Goal: Navigation & Orientation: Find specific page/section

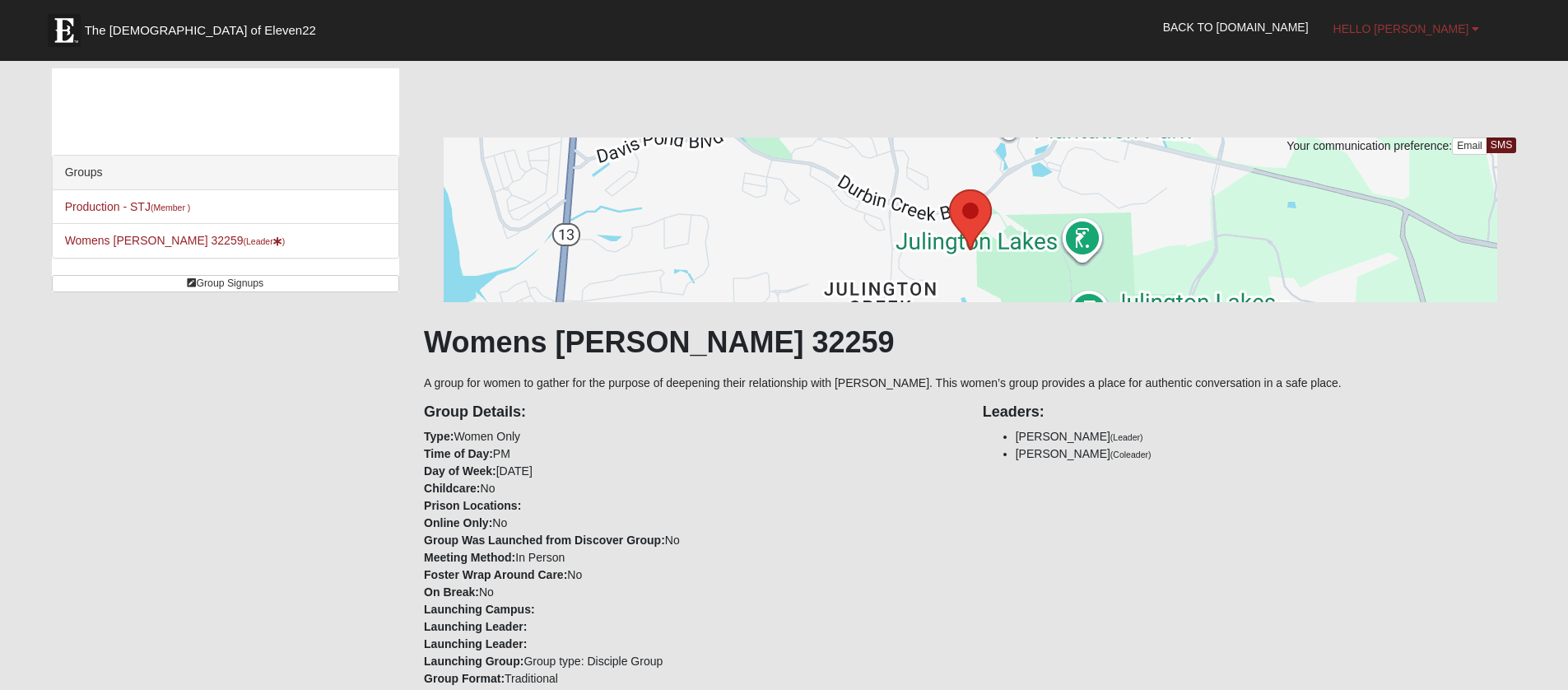
click at [1459, 26] on span "Hello [PERSON_NAME]" at bounding box center [1401, 28] width 136 height 13
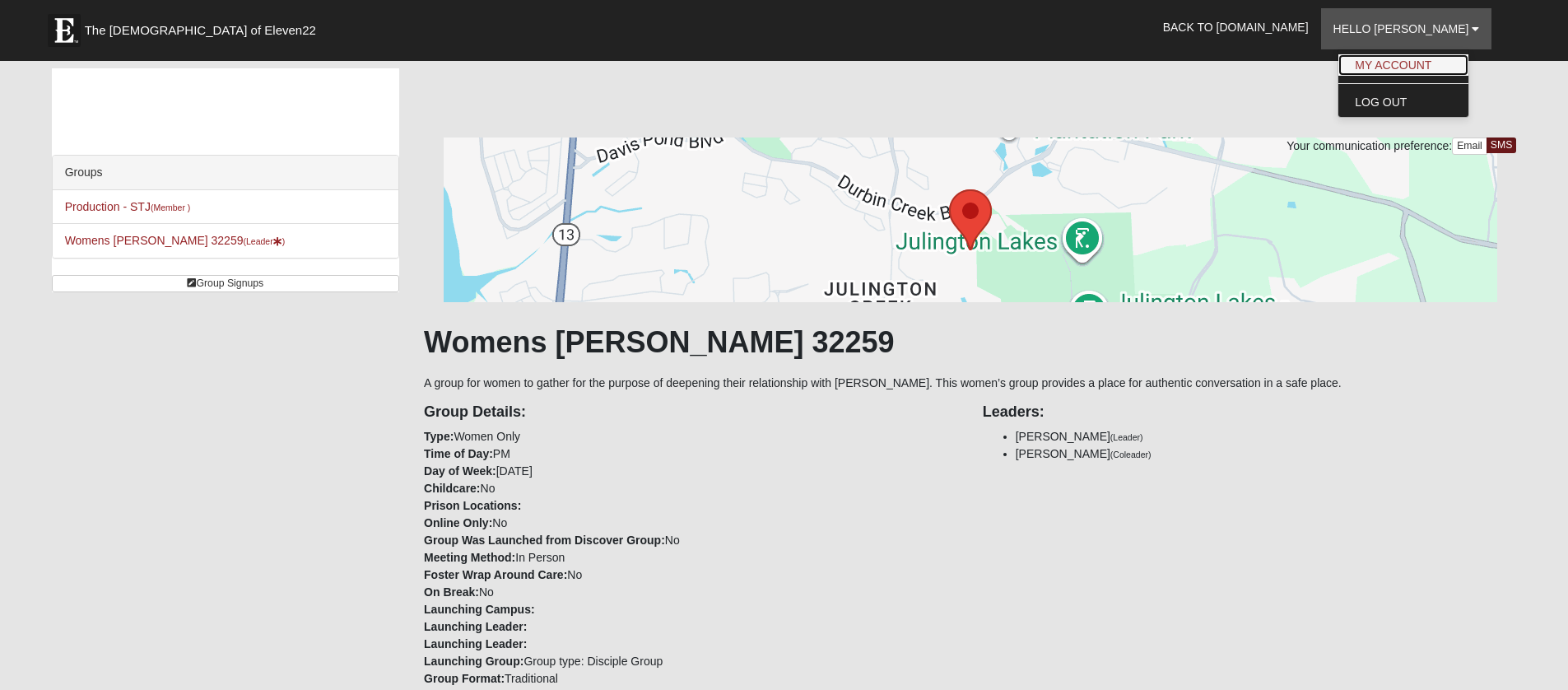
click at [1421, 64] on link "My Account" at bounding box center [1403, 65] width 130 height 21
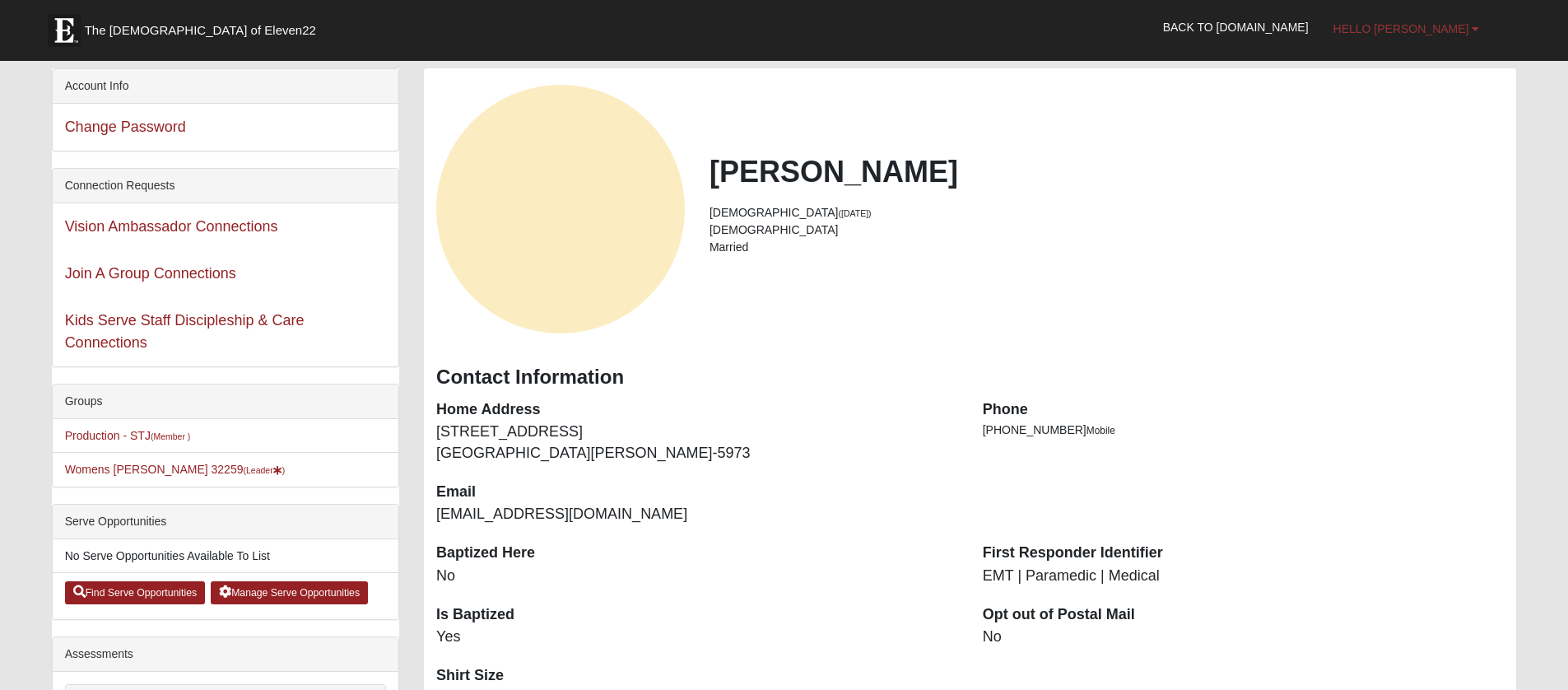
click at [1414, 30] on span "Hello [PERSON_NAME]" at bounding box center [1401, 28] width 136 height 13
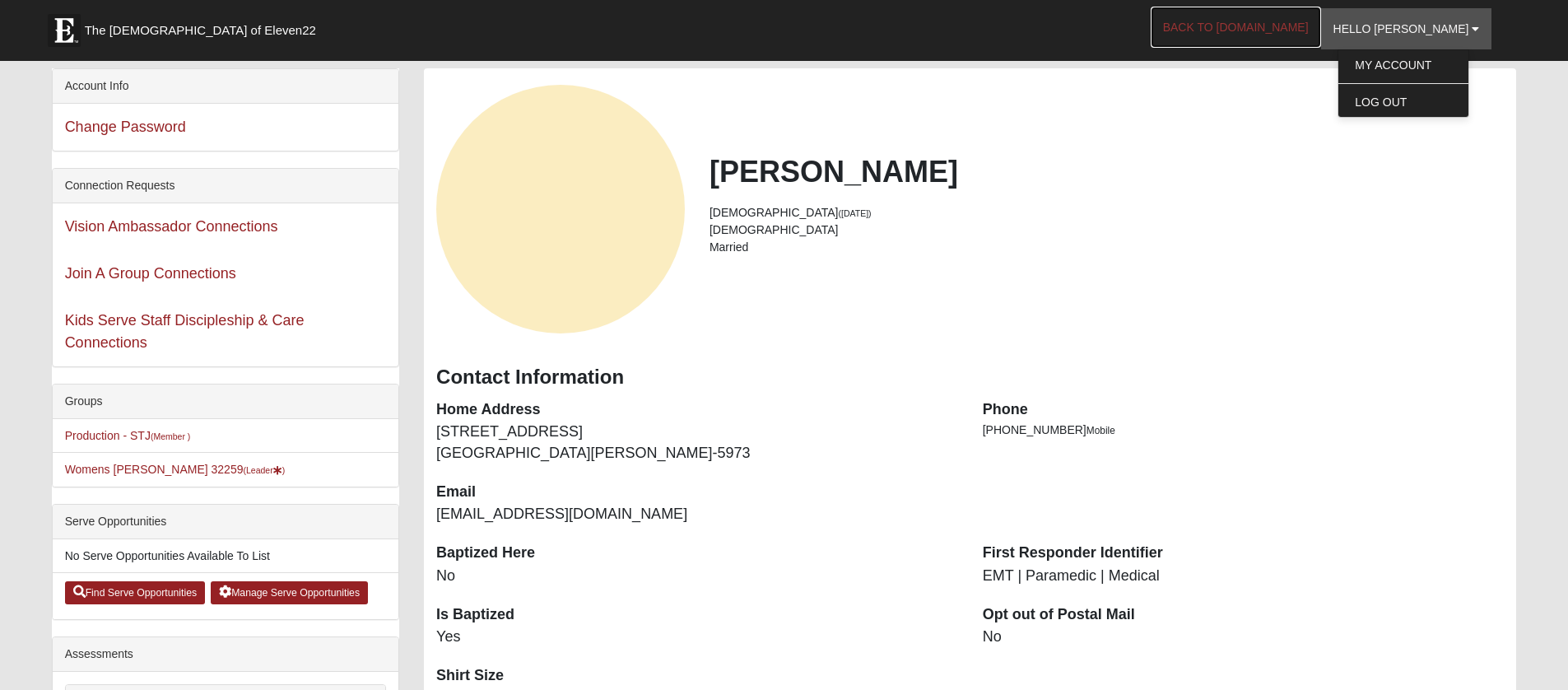
click at [1294, 25] on link "Back to [DOMAIN_NAME]" at bounding box center [1235, 27] width 170 height 41
